Goal: Information Seeking & Learning: Check status

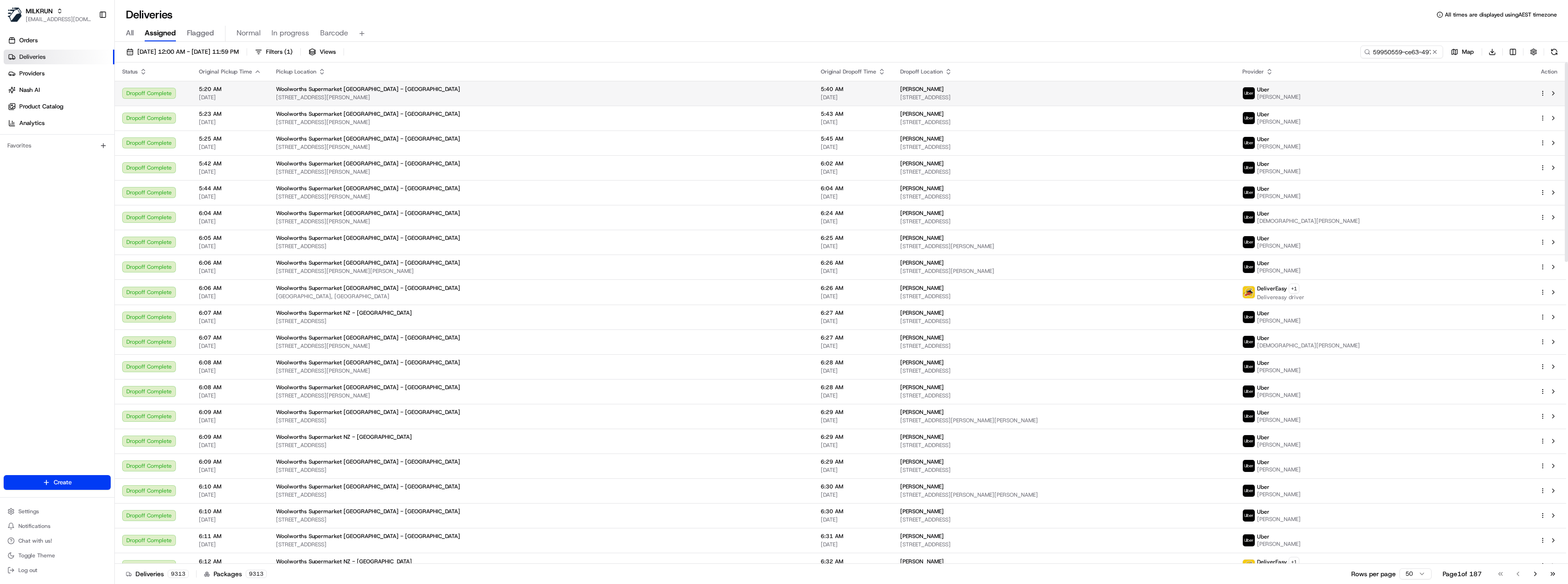
scroll to position [0, 42]
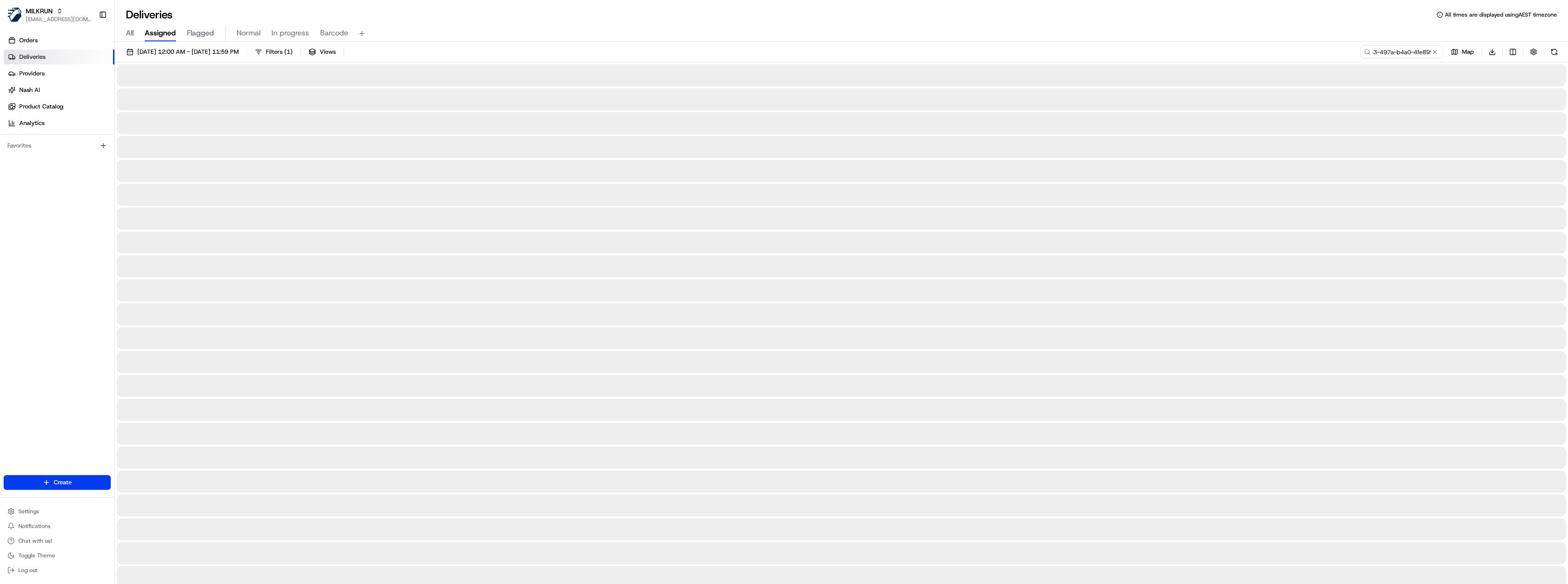
type input "59950559-ce63-497a-b4a0-4fe899db70ef"
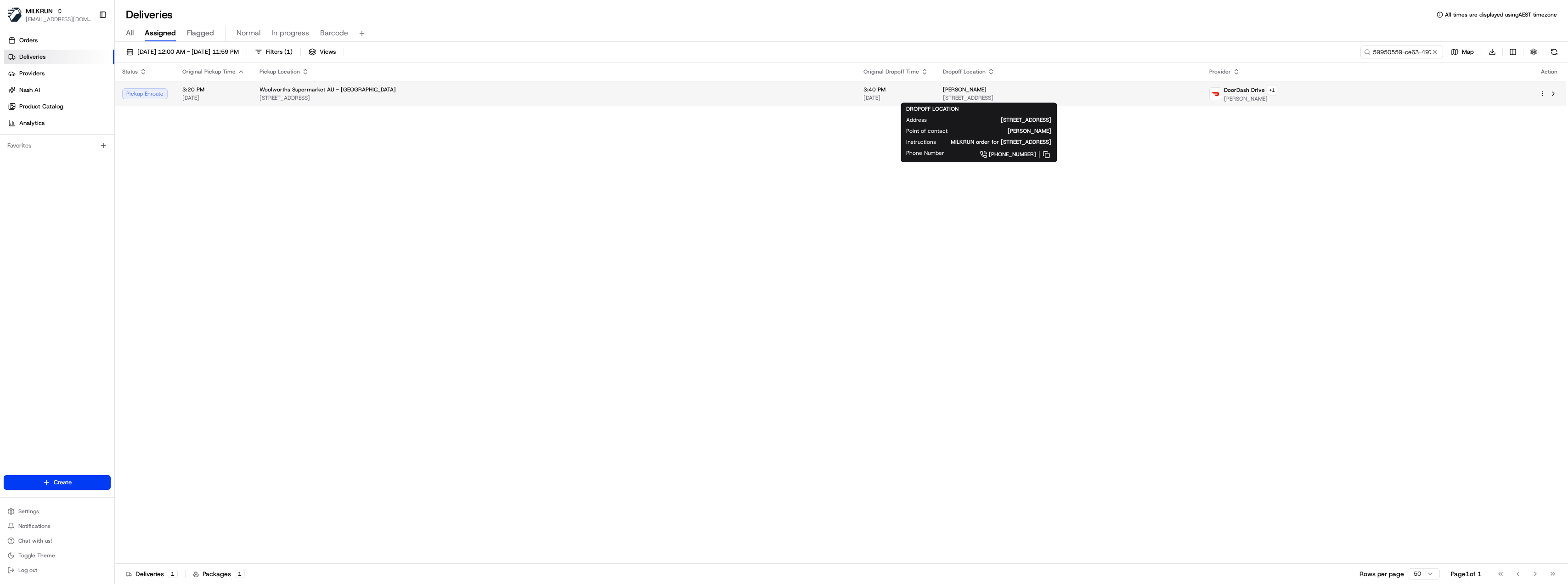
click at [943, 94] on span "[STREET_ADDRESS]" at bounding box center [1068, 98] width 251 height 7
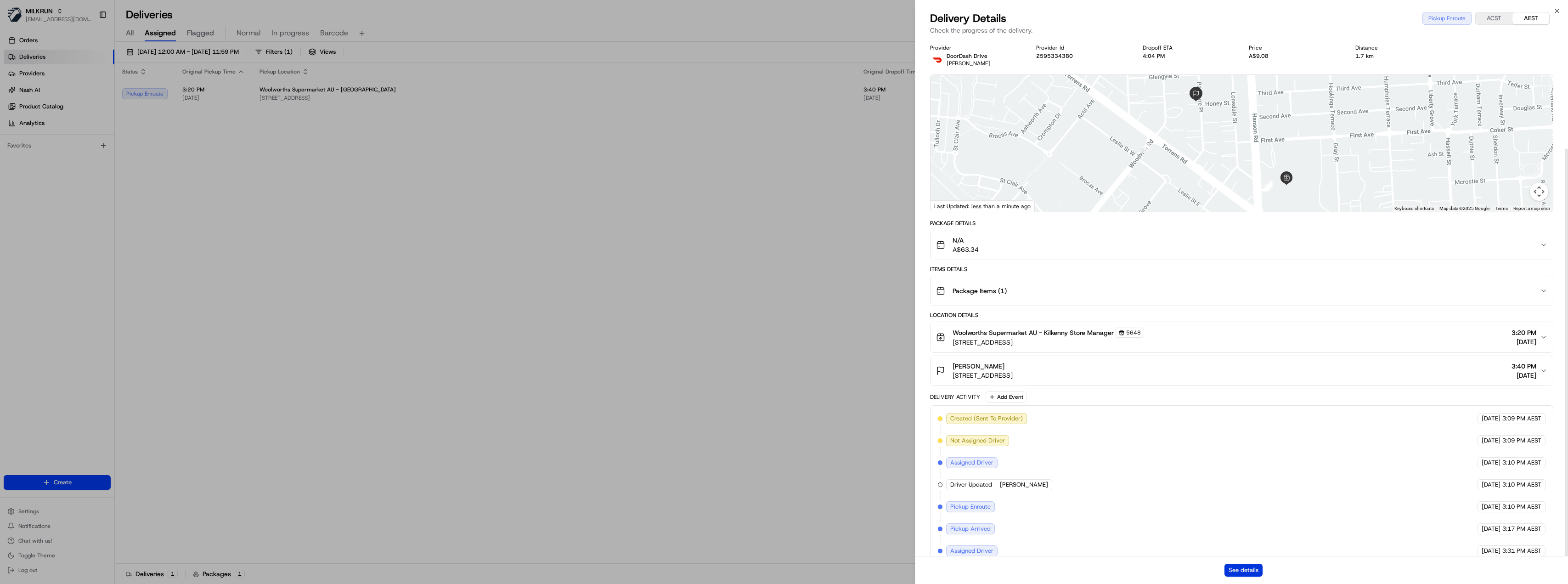
scroll to position [139, 0]
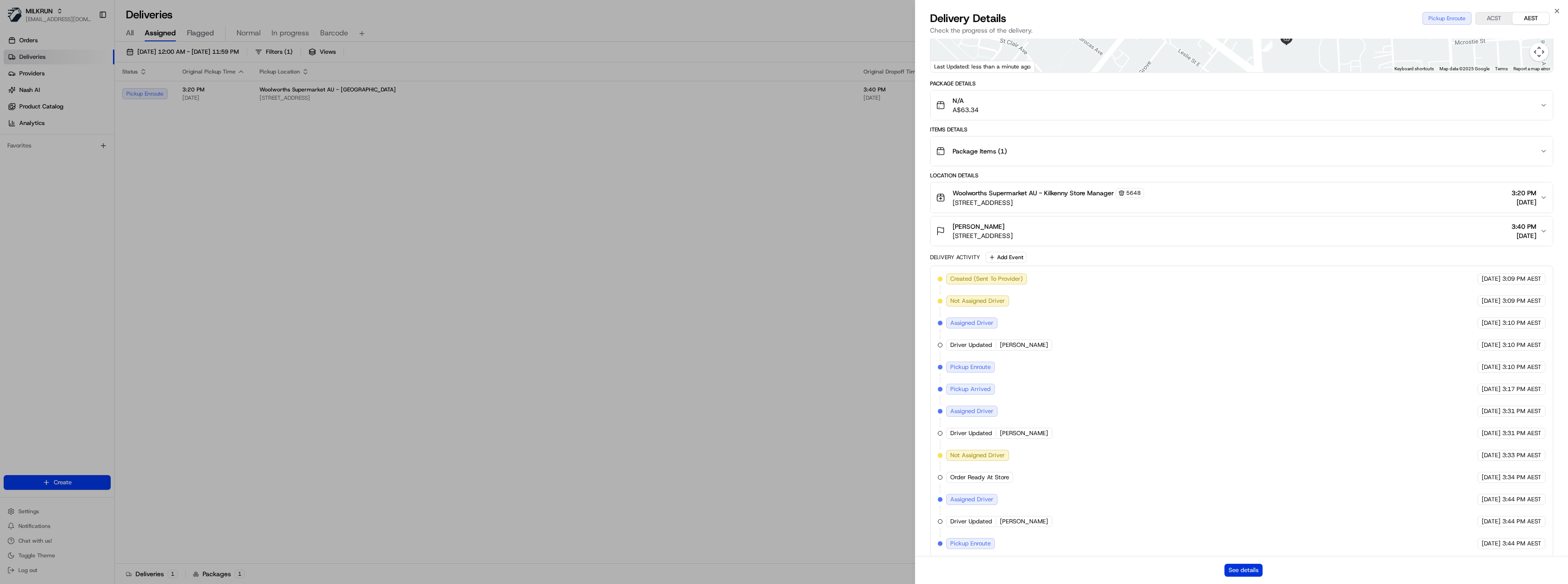
click at [1241, 568] on button "See details" at bounding box center [1244, 570] width 38 height 13
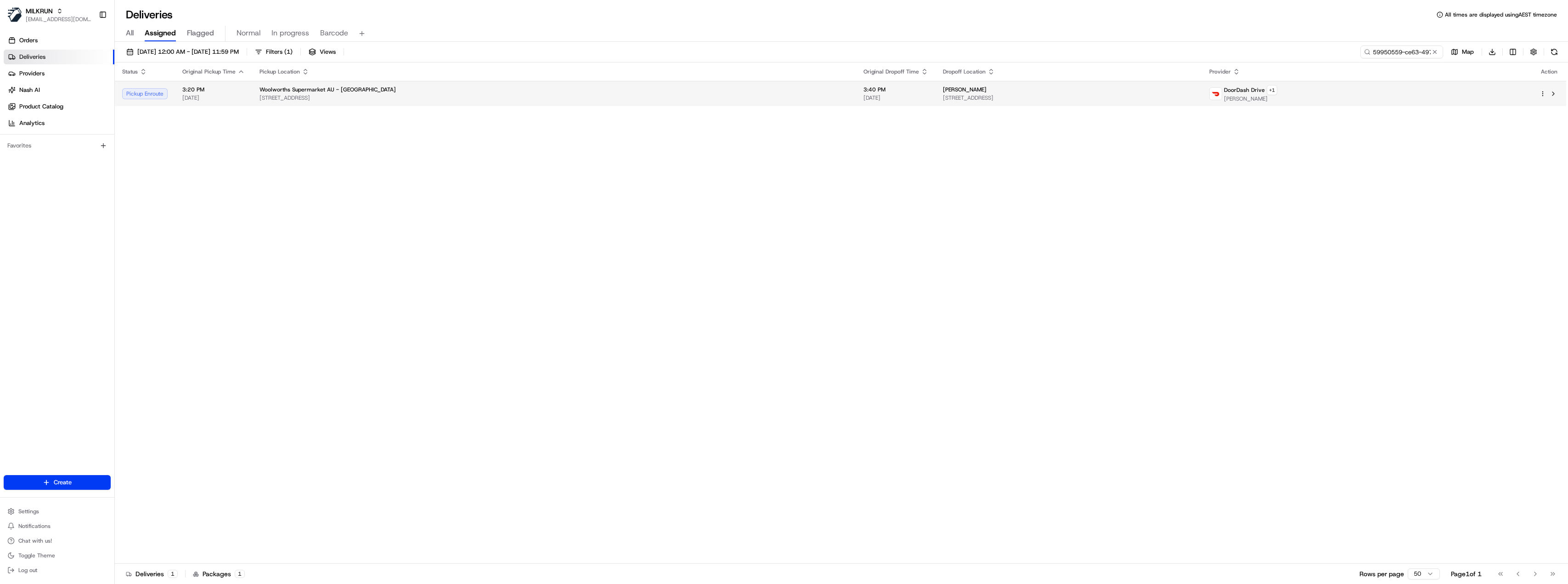
click at [598, 89] on div "Woolworths Supermarket AU - [GEOGRAPHIC_DATA]" at bounding box center [554, 90] width 589 height 7
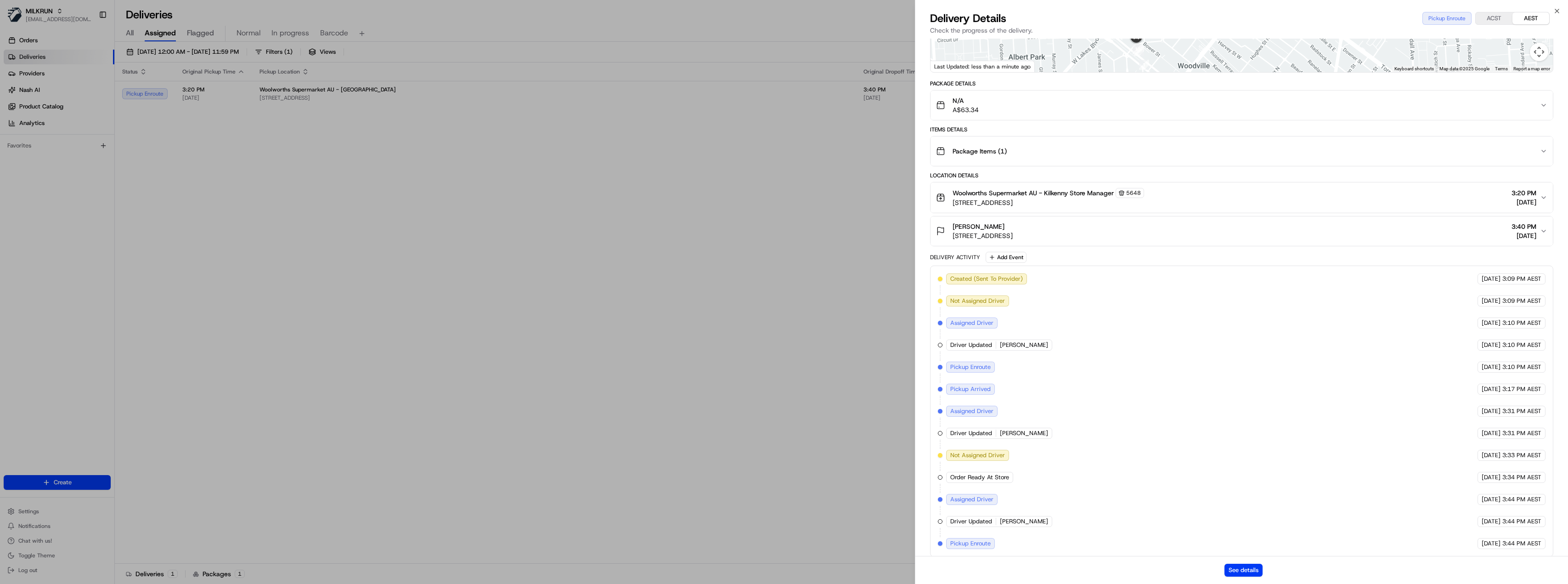
scroll to position [47, 0]
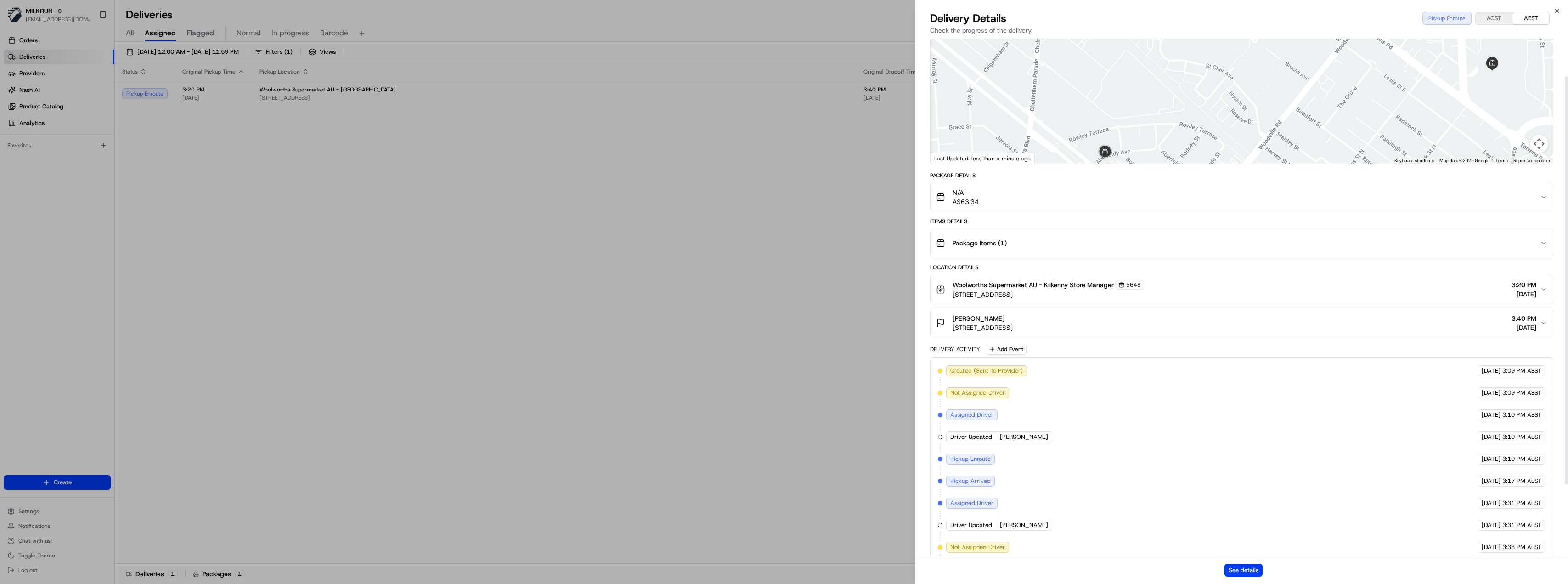
drag, startPoint x: 1173, startPoint y: 106, endPoint x: 1141, endPoint y: 102, distance: 32.2
click at [1141, 102] on div at bounding box center [1242, 96] width 623 height 137
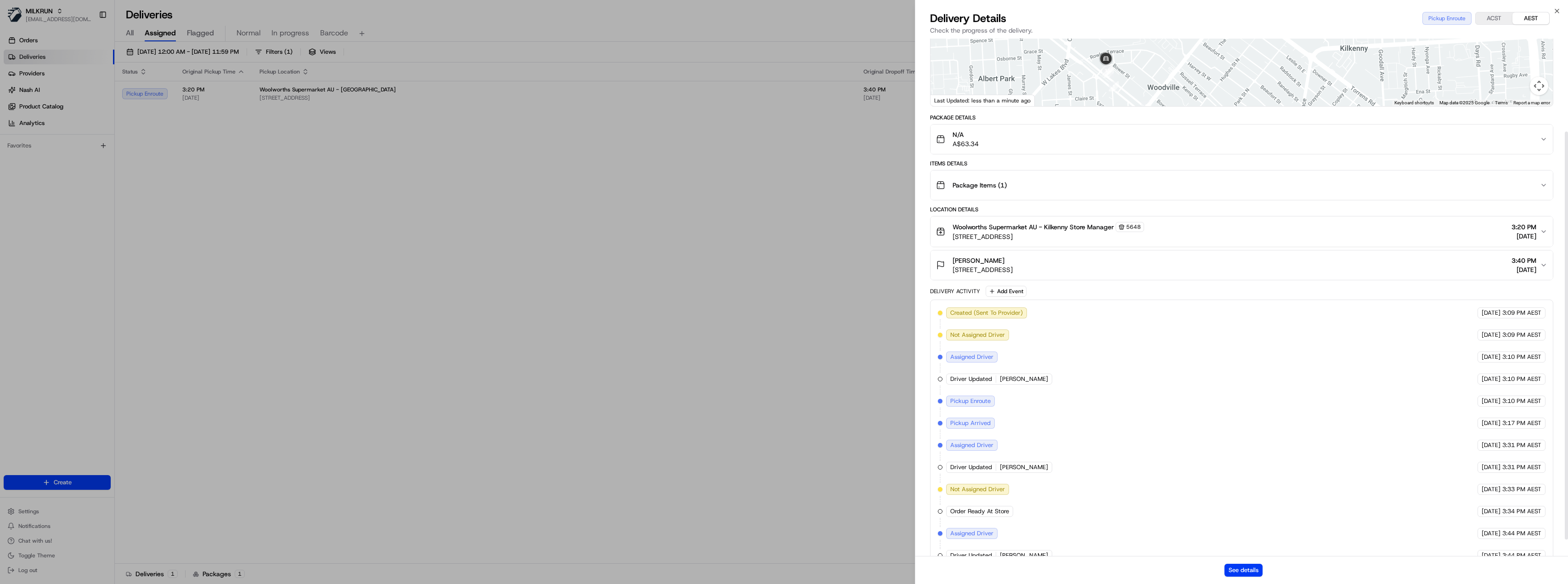
scroll to position [139, 0]
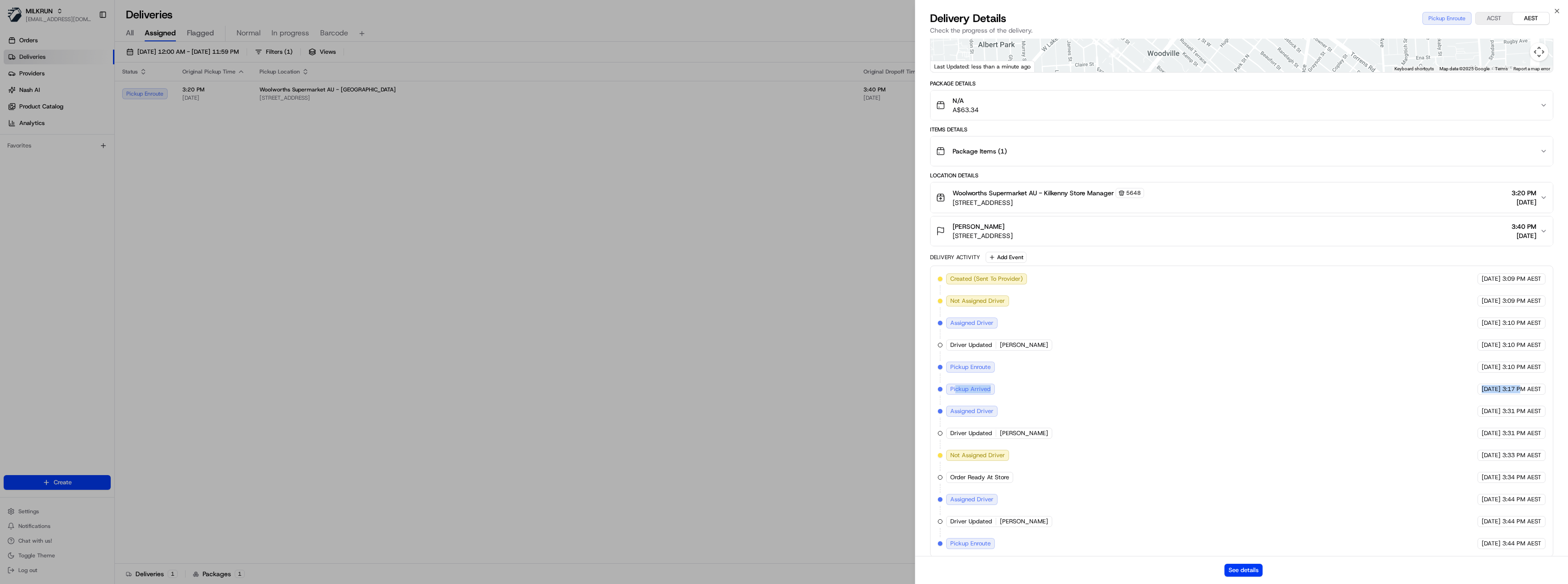
drag, startPoint x: 1318, startPoint y: 388, endPoint x: 1521, endPoint y: 377, distance: 203.3
click at [1521, 377] on div "Created (Sent To Provider) DoorDash Drive [DATE] 3:09 PM AEST Not Assigned Driv…" at bounding box center [1242, 411] width 608 height 276
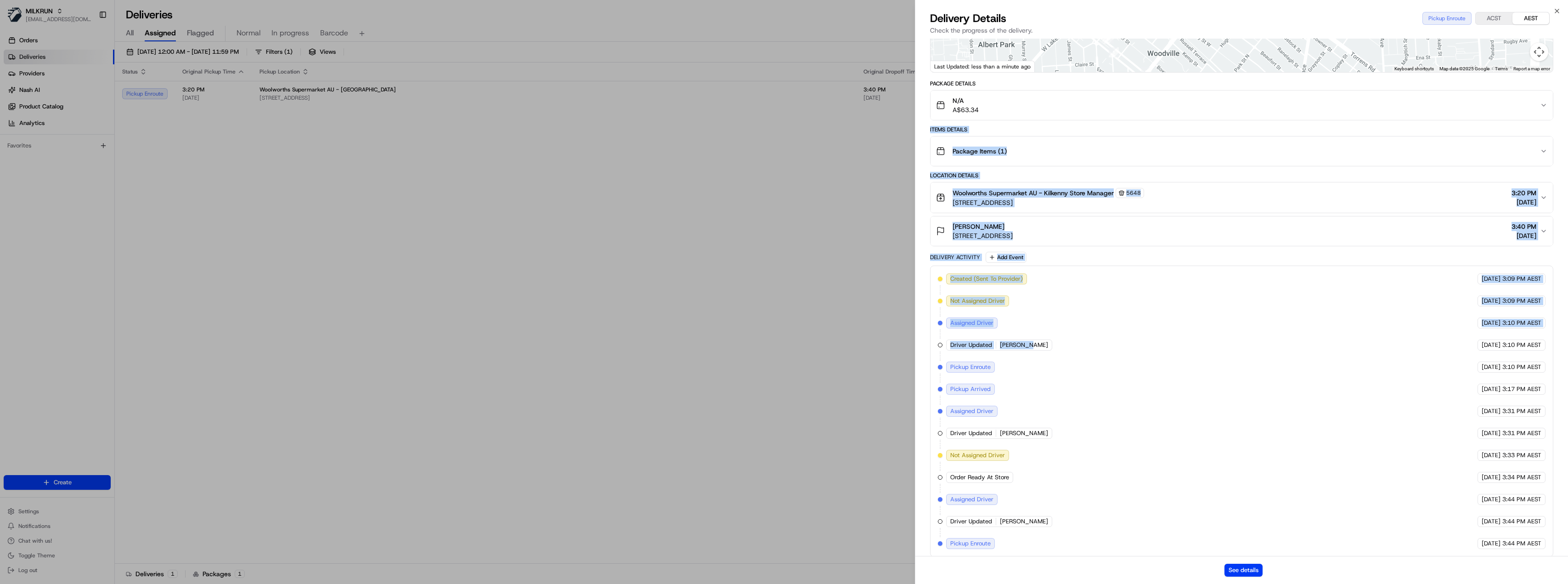
drag, startPoint x: 1211, startPoint y: 110, endPoint x: 1208, endPoint y: 298, distance: 188.0
click at [1209, 308] on div "Package Details N/A A$63.34 Items Details Package Items ( 1 ) Location Details …" at bounding box center [1242, 318] width 624 height 477
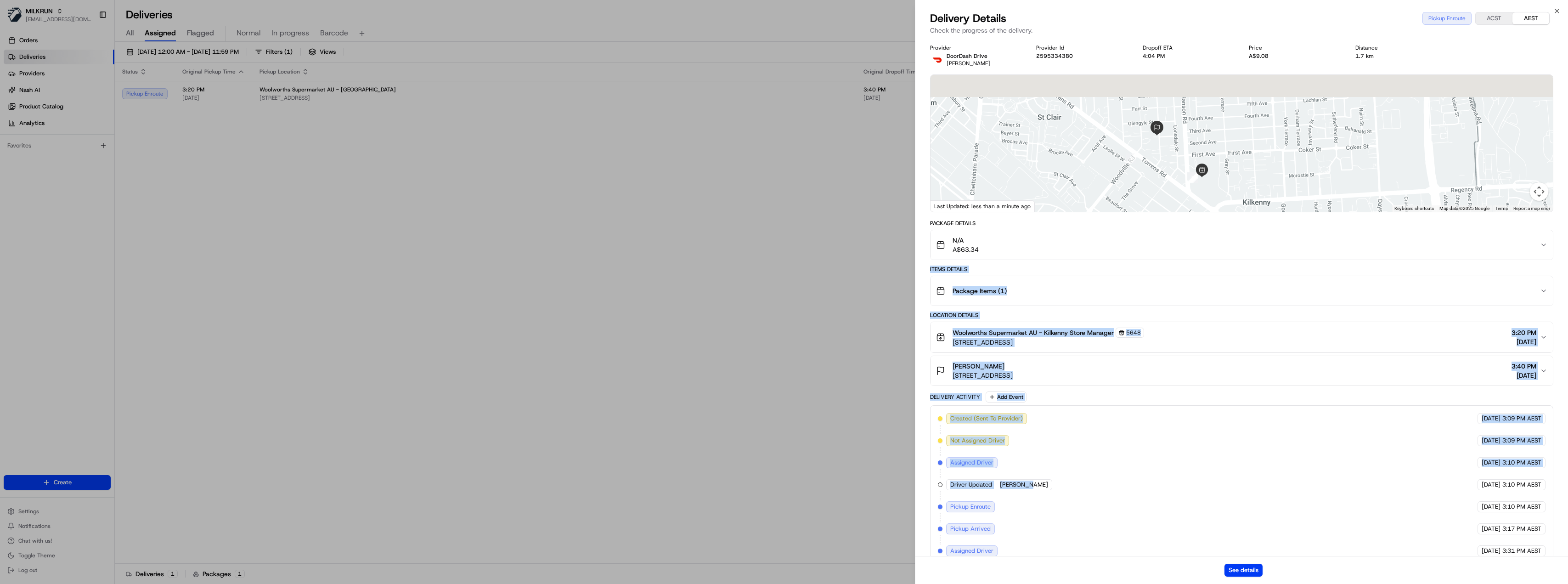
drag, startPoint x: 1222, startPoint y: 150, endPoint x: 1176, endPoint y: 160, distance: 47.1
click at [1166, 186] on div at bounding box center [1242, 143] width 623 height 137
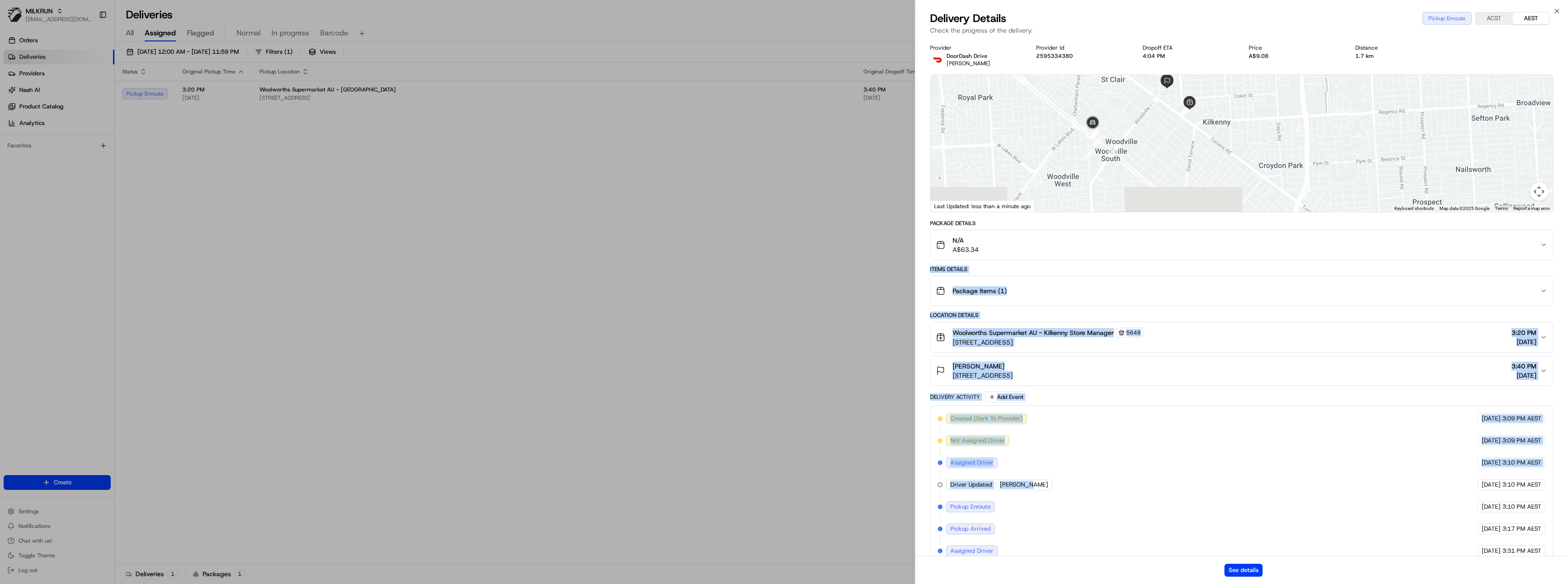
drag, startPoint x: 1189, startPoint y: 187, endPoint x: 1183, endPoint y: 144, distance: 43.4
click at [1183, 144] on div at bounding box center [1242, 143] width 623 height 137
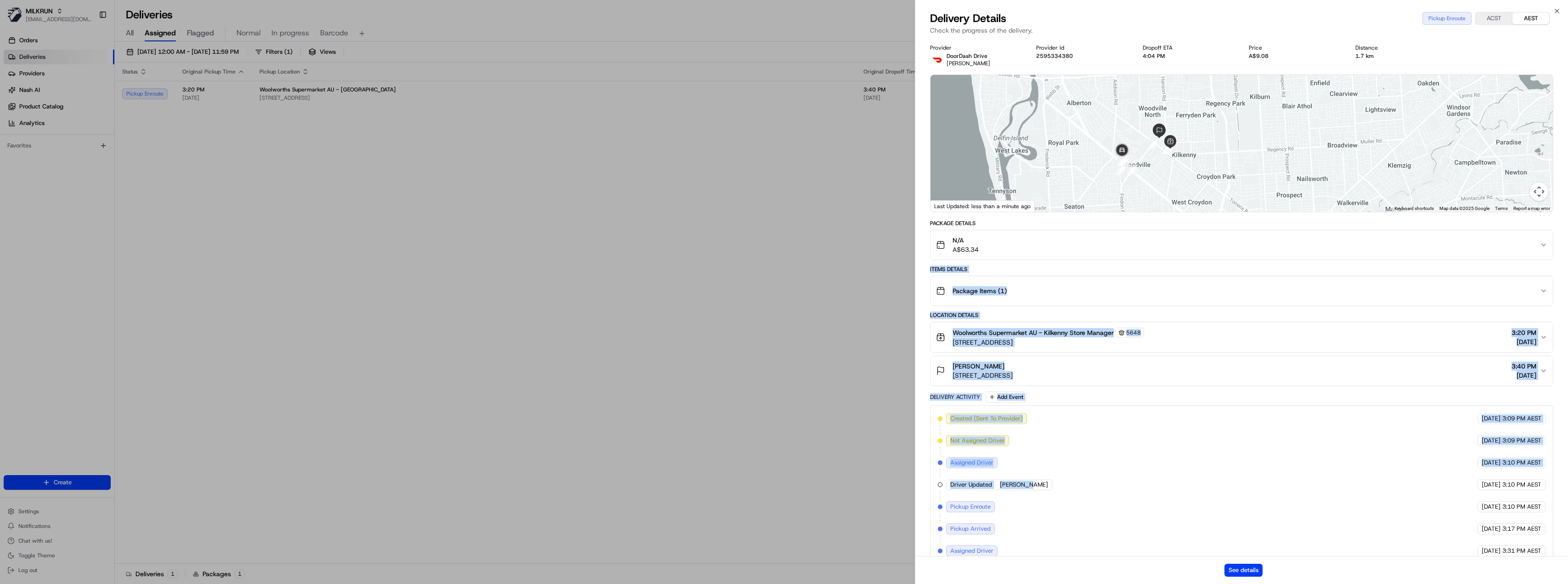
drag, startPoint x: 1159, startPoint y: 148, endPoint x: 1159, endPoint y: 171, distance: 23.0
click at [1159, 171] on div at bounding box center [1242, 143] width 623 height 137
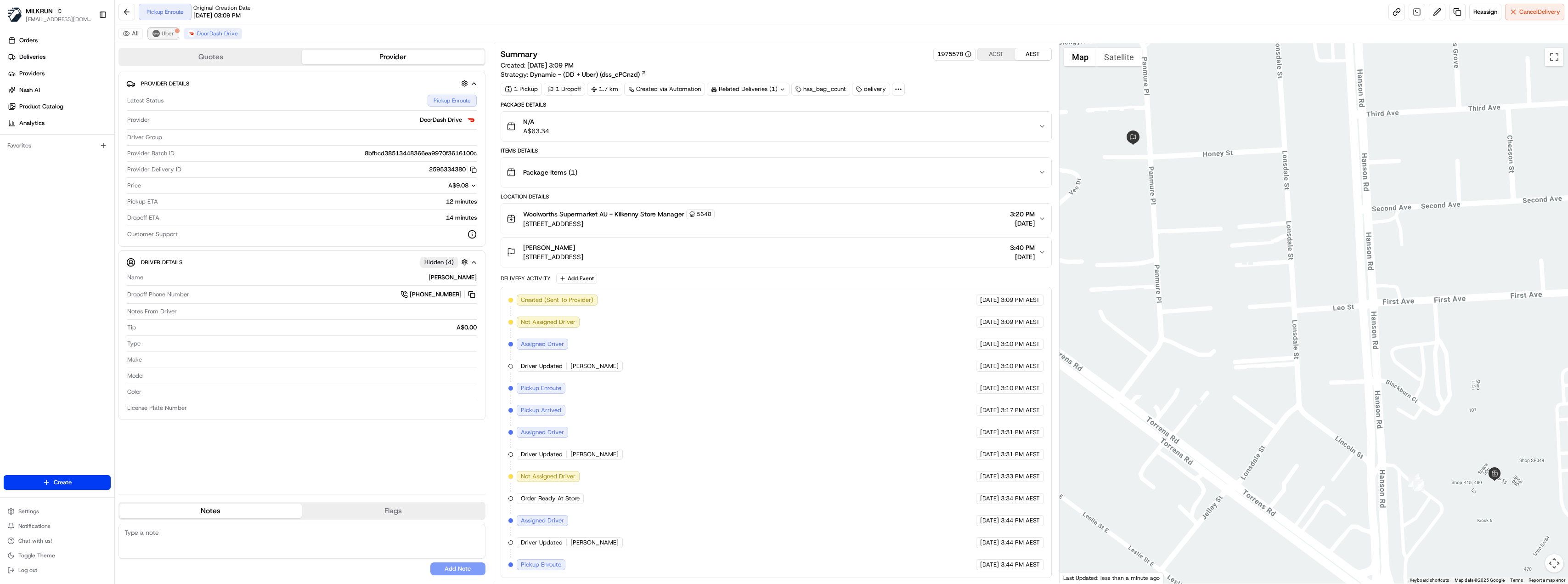
click at [167, 35] on span "Uber" at bounding box center [168, 33] width 12 height 7
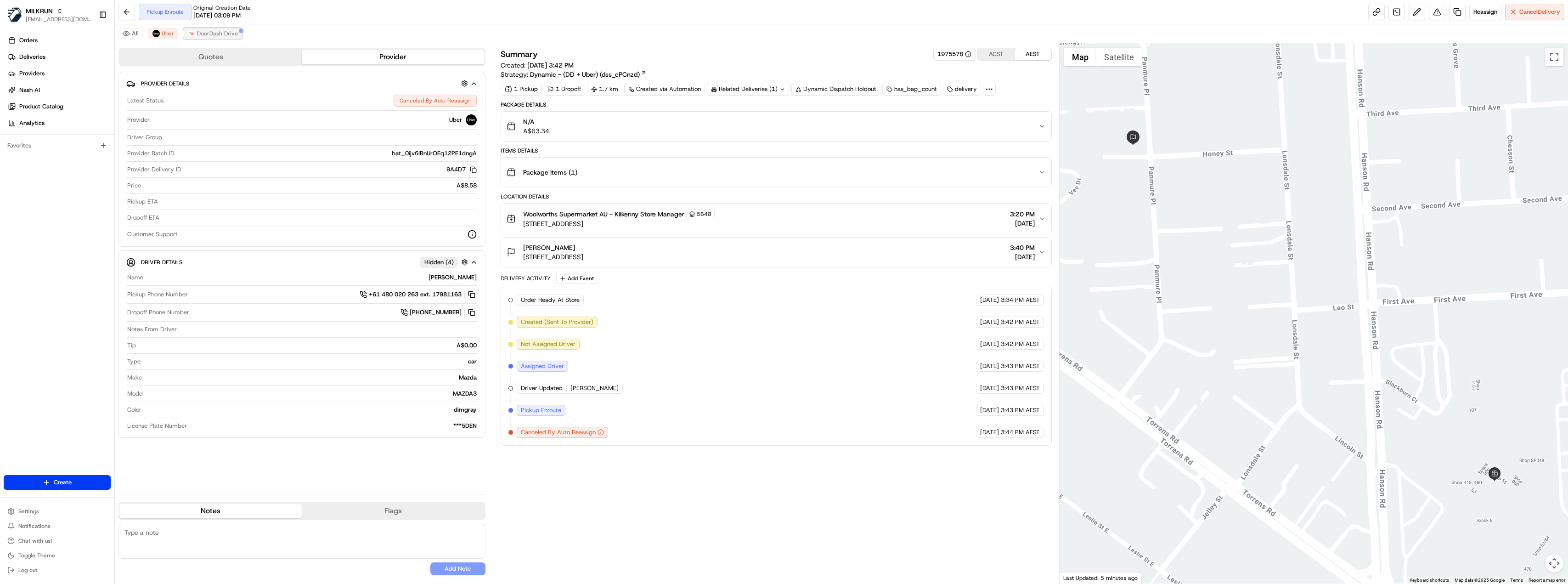
click at [197, 31] on span "DoorDash Drive" at bounding box center [217, 33] width 41 height 7
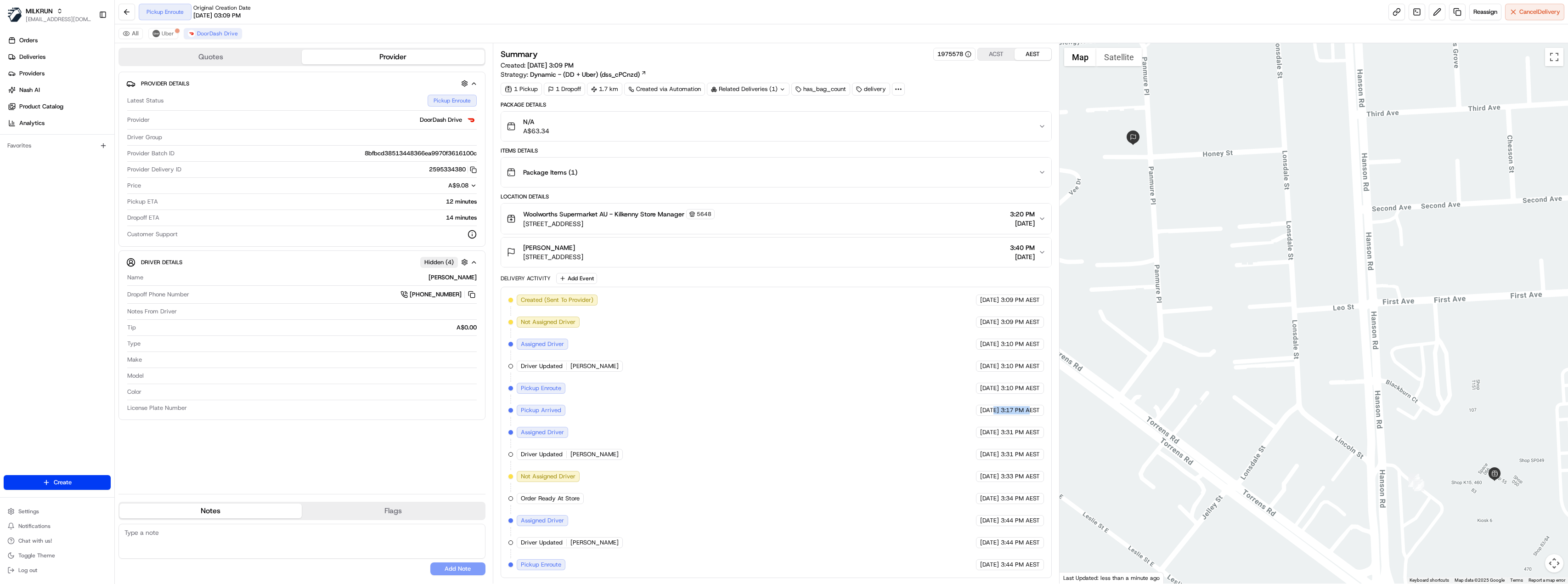
drag, startPoint x: 975, startPoint y: 409, endPoint x: 1029, endPoint y: 415, distance: 54.3
click at [1029, 415] on div "Created (Sent To Provider) DoorDash Drive [DATE] 3:09 PM AEST Not Assigned Driv…" at bounding box center [776, 432] width 536 height 276
click at [52, 57] on link "Deliveries" at bounding box center [59, 57] width 111 height 15
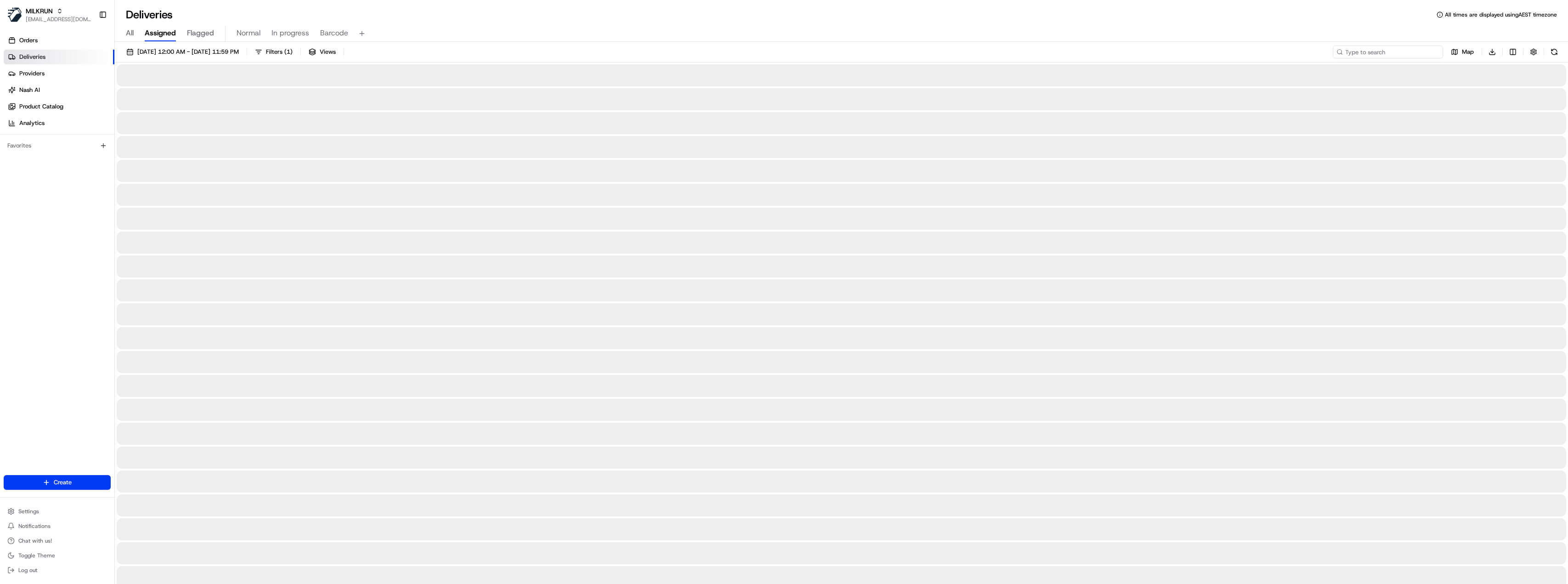
click at [1406, 49] on input at bounding box center [1388, 52] width 110 height 13
paste input "[PERSON_NAME]"
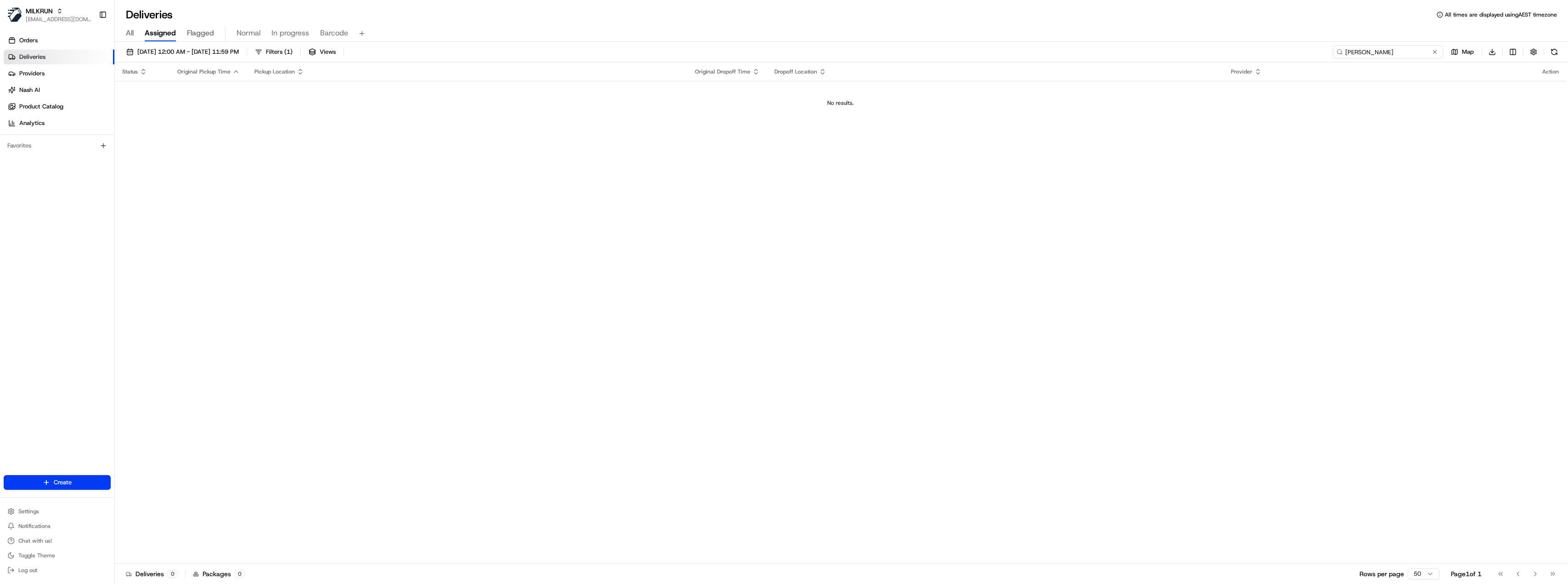
click at [1346, 47] on input "[PERSON_NAME]" at bounding box center [1388, 52] width 110 height 13
type input "[PERSON_NAME]"
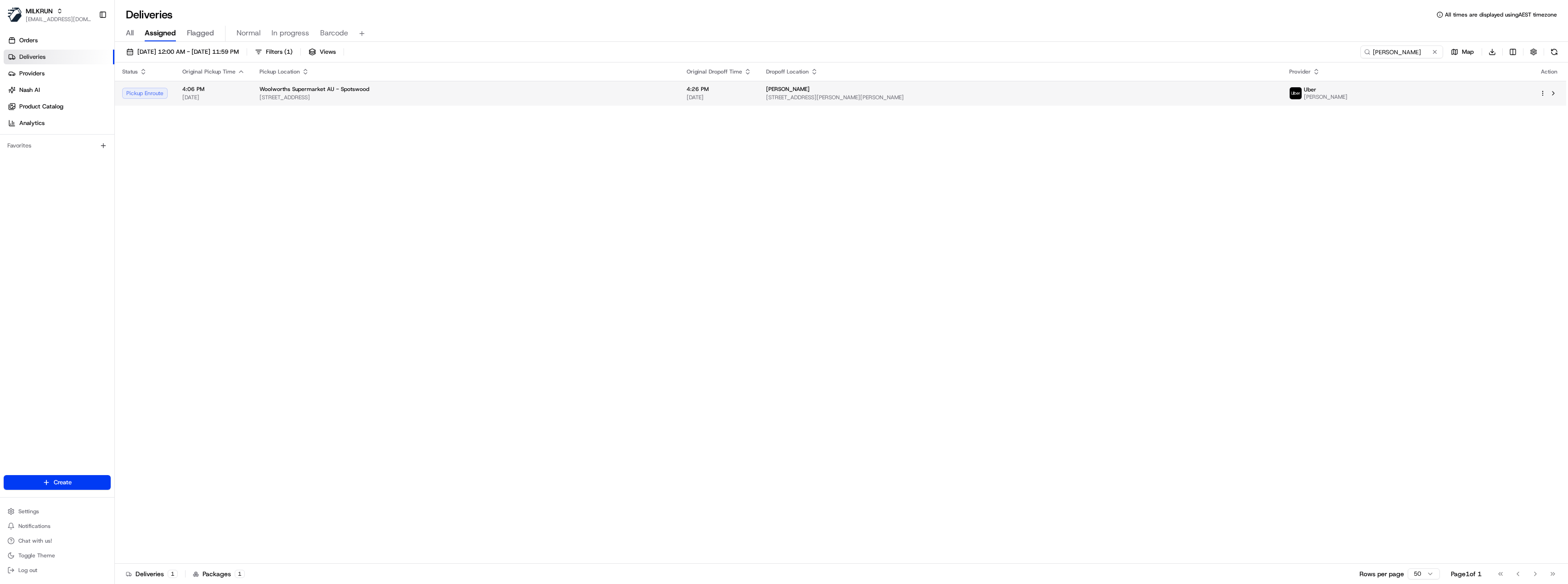
click at [402, 98] on span "[STREET_ADDRESS]" at bounding box center [466, 97] width 413 height 7
